Goal: Task Accomplishment & Management: Use online tool/utility

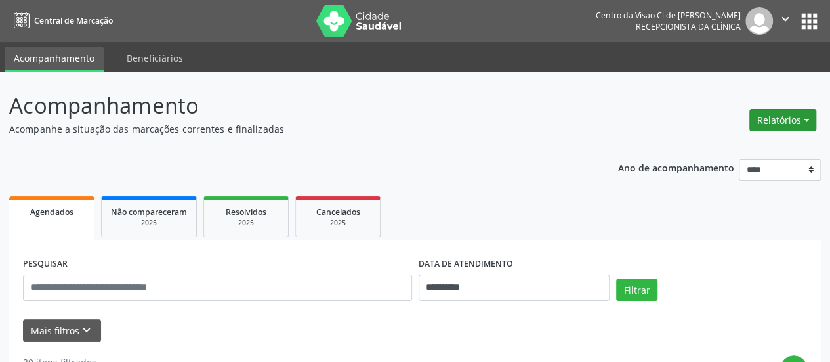
click at [764, 119] on button "Relatórios" at bounding box center [783, 120] width 67 height 22
click at [726, 143] on link "Agendamentos" at bounding box center [746, 147] width 141 height 18
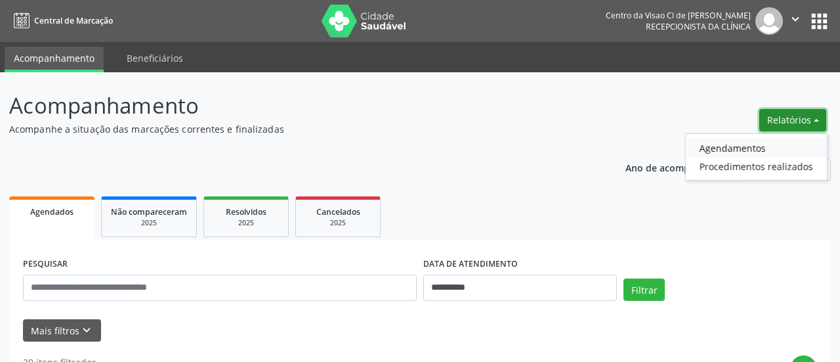
select select "*"
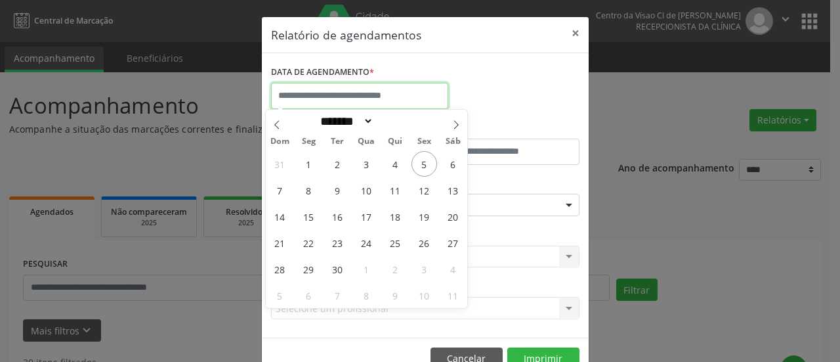
click at [320, 91] on input "text" at bounding box center [359, 96] width 177 height 26
click at [302, 192] on span "8" at bounding box center [309, 190] width 26 height 26
type input "**********"
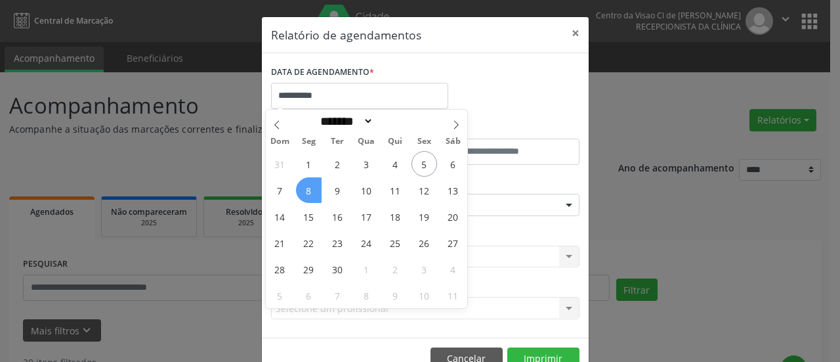
click at [302, 192] on span "8" at bounding box center [309, 190] width 26 height 26
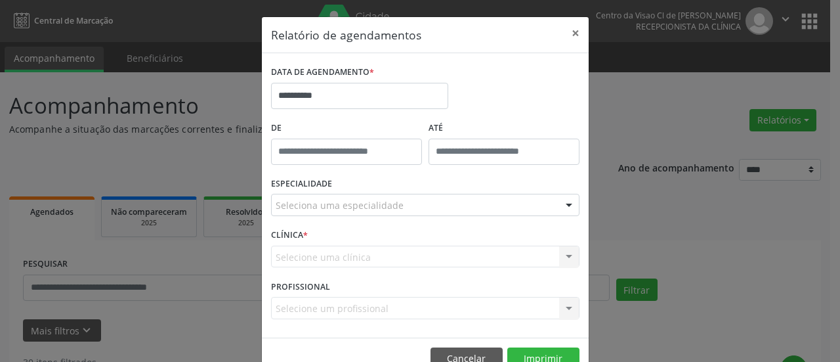
click at [302, 192] on label "ESPECIALIDADE" at bounding box center [301, 184] width 61 height 20
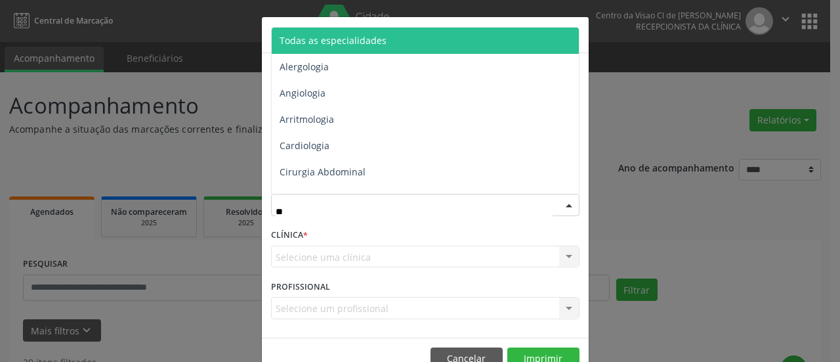
type input "***"
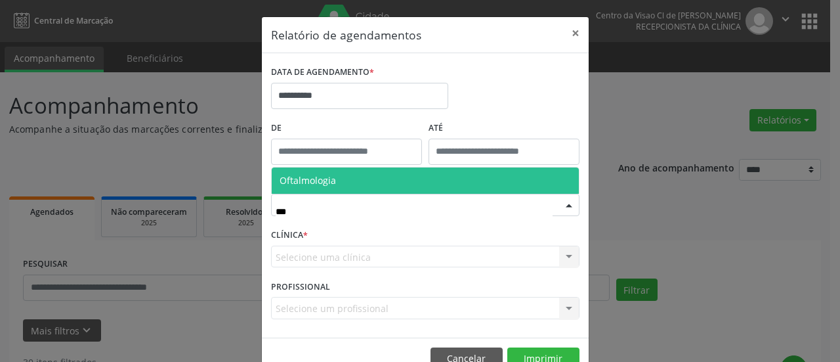
click at [360, 184] on span "Oftalmologia" at bounding box center [425, 180] width 307 height 26
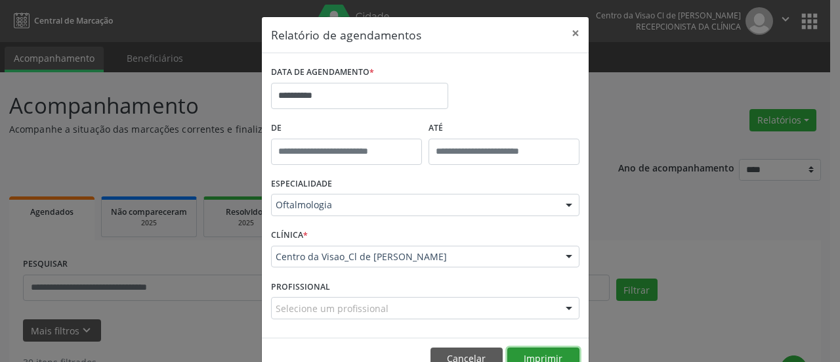
click at [545, 352] on button "Imprimir" at bounding box center [543, 358] width 72 height 22
